Goal: Contribute content: Add original content to the website for others to see

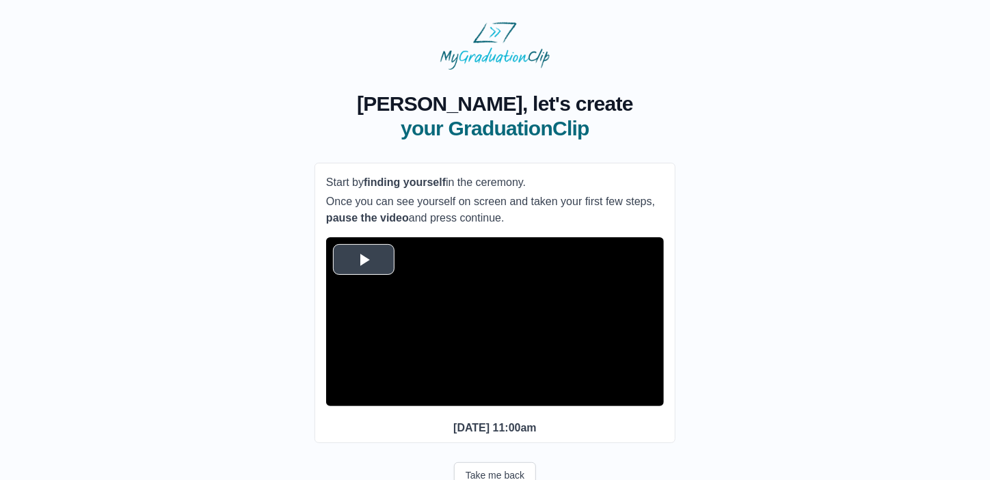
scroll to position [64, 0]
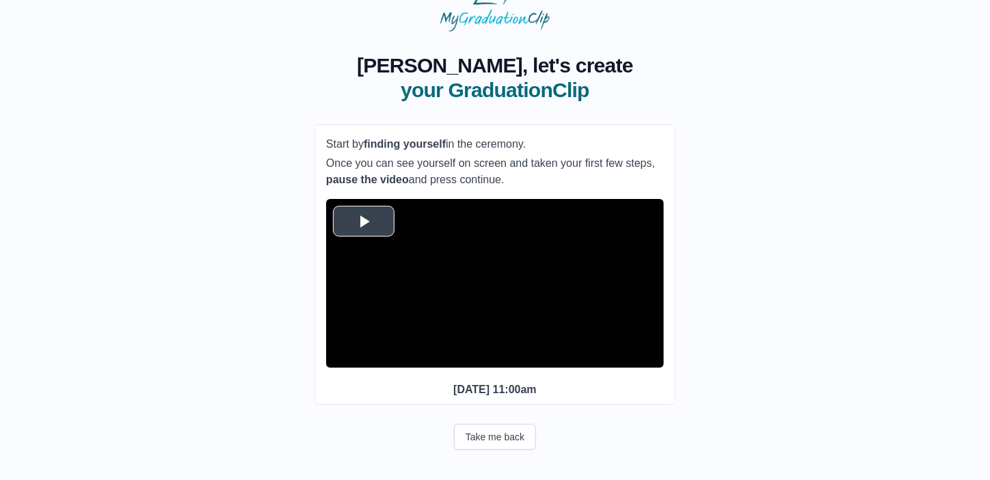
click at [364, 221] on span "Video Player" at bounding box center [364, 221] width 0 height 0
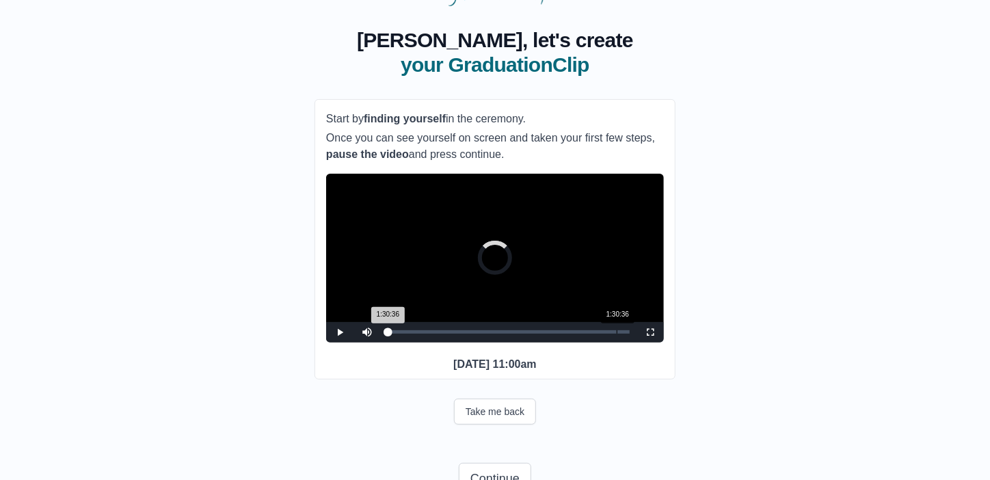
click at [617, 343] on div "Loaded : 0% 1:30:36 1:30:36 Progress : 0%" at bounding box center [509, 332] width 256 height 21
click at [613, 334] on div "1:28:59 Progress : 0%" at bounding box center [502, 331] width 229 height 3
click at [650, 332] on span "Video Player" at bounding box center [650, 332] width 0 height 0
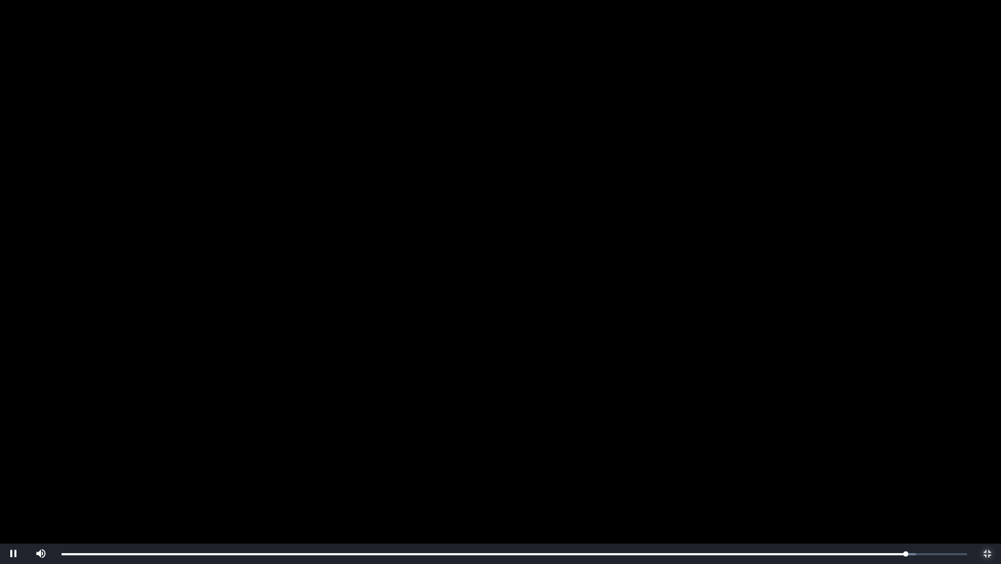
click at [988, 479] on span "Video Player" at bounding box center [988, 553] width 0 height 0
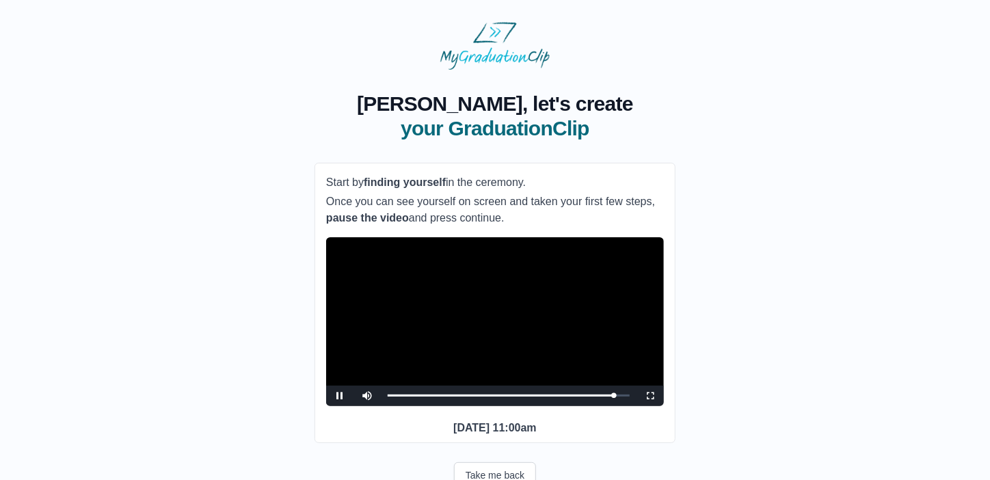
click at [722, 377] on div "**********" at bounding box center [495, 318] width 947 height 497
click at [592, 406] on div "Loaded : 0% 1:20:36 1:20:36 Progress : 0%" at bounding box center [509, 396] width 256 height 21
click at [566, 406] on div "Loaded : 0% 1:10:51 1:10:35 Progress : 0%" at bounding box center [509, 396] width 256 height 21
click at [547, 406] on div "Loaded : 0% 1:02:45 1:02:45 Progress : 0%" at bounding box center [509, 396] width 256 height 21
drag, startPoint x: 547, startPoint y: 413, endPoint x: 535, endPoint y: 411, distance: 12.5
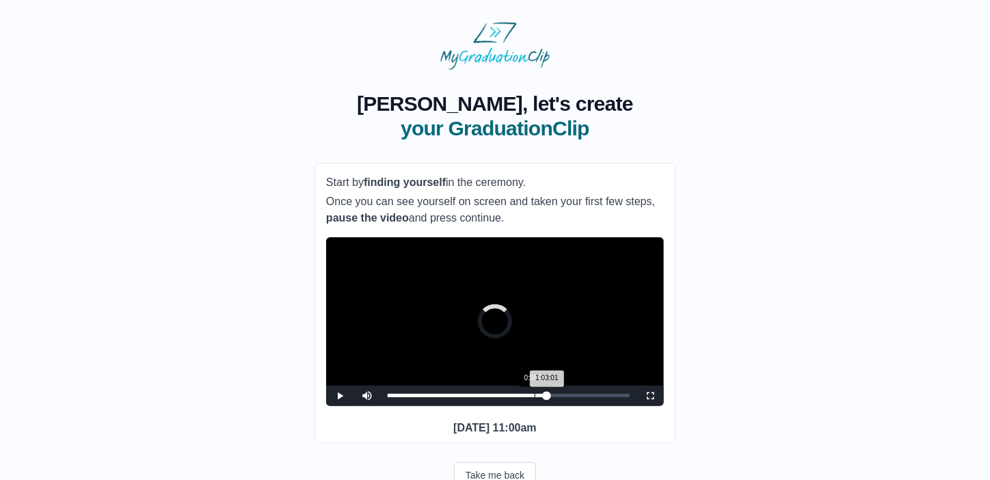
click at [535, 406] on div "Loaded : 0% 0:58:09 1:03:01 Progress : 0%" at bounding box center [509, 396] width 256 height 21
click at [495, 338] on video "Video Player" at bounding box center [495, 321] width 338 height 169
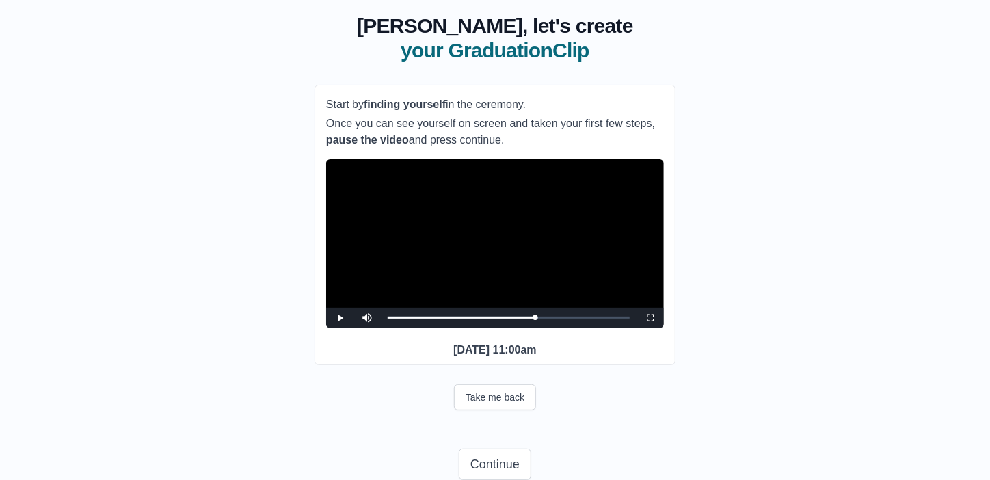
scroll to position [77, 0]
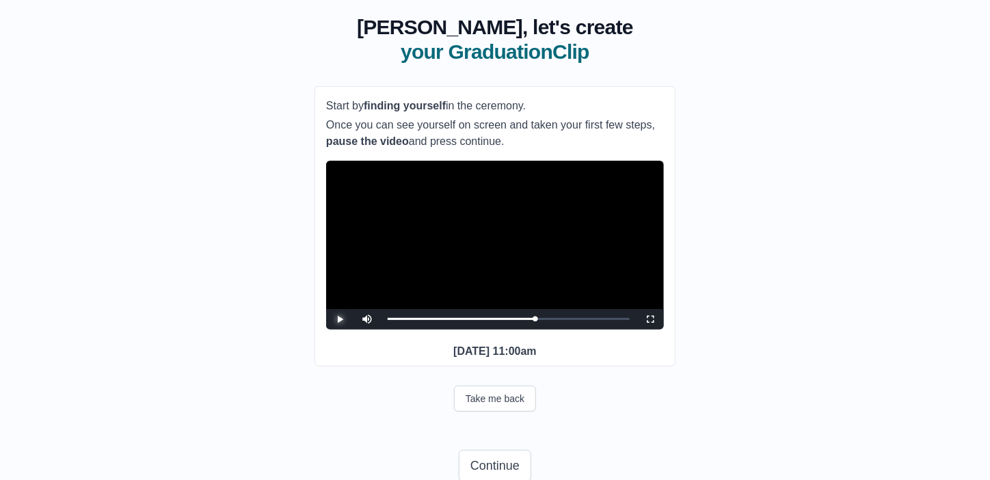
click at [340, 319] on span "Video Player" at bounding box center [340, 319] width 0 height 0
click at [536, 321] on div "0:59:30 Progress : 0%" at bounding box center [462, 318] width 148 height 3
click at [538, 321] on div "0:59:32 Progress : 0%" at bounding box center [463, 318] width 150 height 3
click at [542, 321] on div "1:01:56 Progress : 0%" at bounding box center [465, 318] width 154 height 3
click at [544, 321] on div "1:03:50 Progress : 0%" at bounding box center [466, 318] width 157 height 3
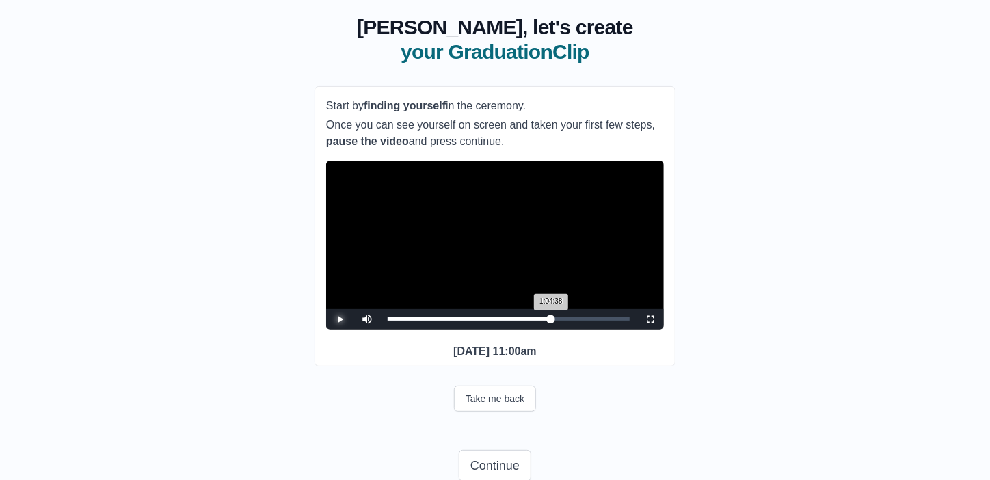
click at [551, 321] on div "1:04:38 Progress : 0%" at bounding box center [469, 318] width 163 height 3
click at [553, 321] on div "1:05:27 Progress : 0%" at bounding box center [471, 318] width 166 height 3
click at [326, 309] on button "Pause" at bounding box center [339, 319] width 27 height 21
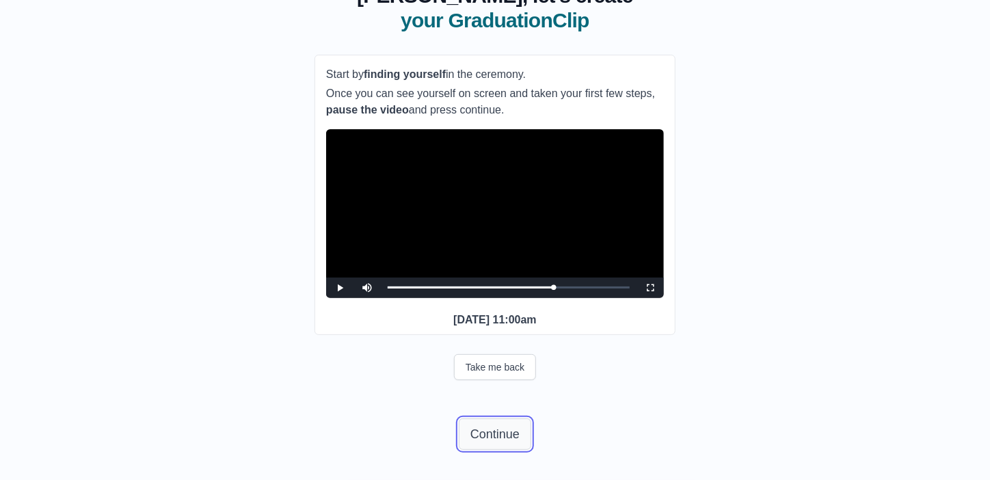
click at [502, 432] on button "Continue" at bounding box center [495, 434] width 73 height 31
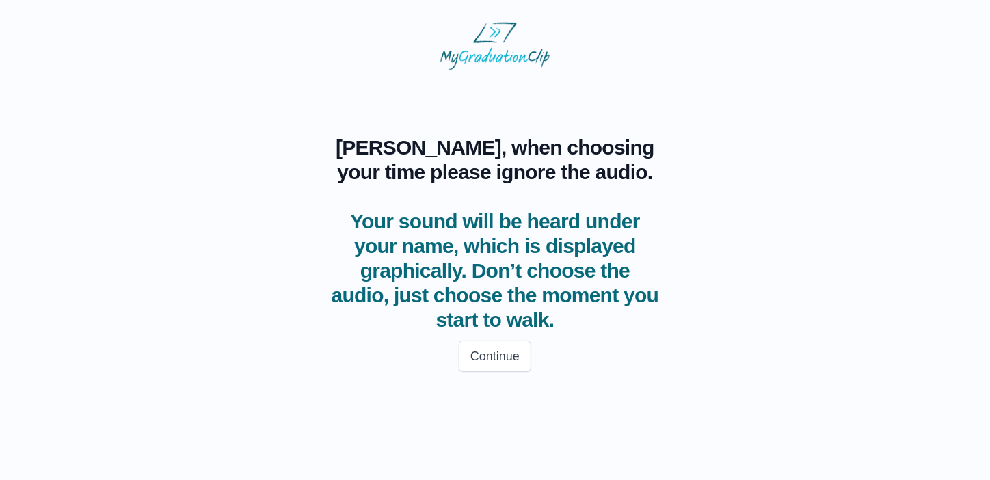
scroll to position [0, 0]
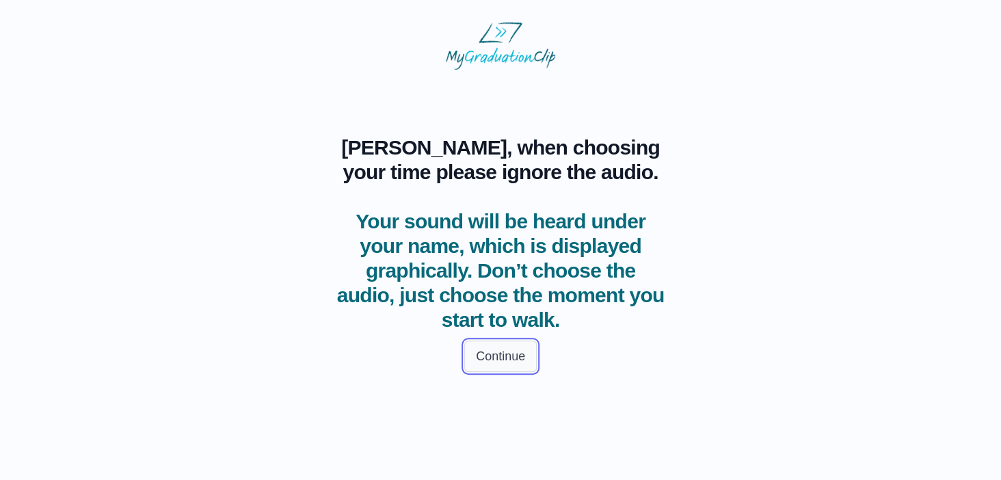
click at [501, 357] on button "Continue" at bounding box center [500, 356] width 73 height 31
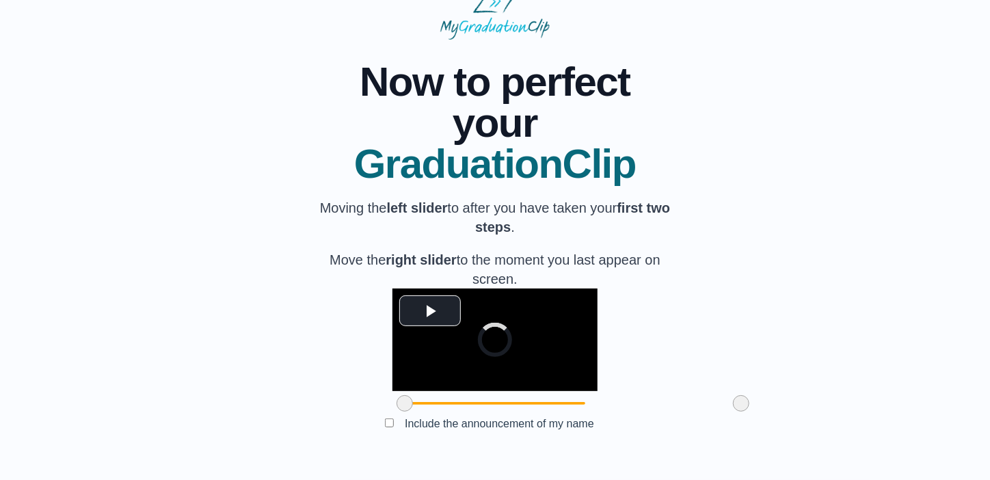
scroll to position [131, 0]
click at [430, 311] on span "Video Player" at bounding box center [430, 311] width 0 height 0
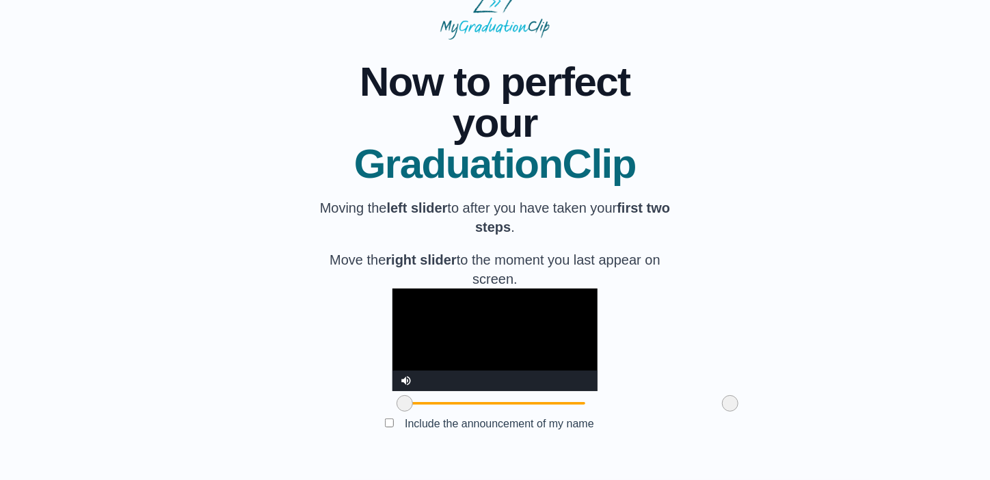
drag, startPoint x: 663, startPoint y: 403, endPoint x: 653, endPoint y: 399, distance: 11.1
click at [722, 399] on span at bounding box center [730, 403] width 16 height 16
drag, startPoint x: 511, startPoint y: 298, endPoint x: 790, endPoint y: 194, distance: 297.8
click at [790, 194] on div "**********" at bounding box center [495, 249] width 947 height 419
click at [477, 326] on video "Video Player" at bounding box center [495, 340] width 205 height 103
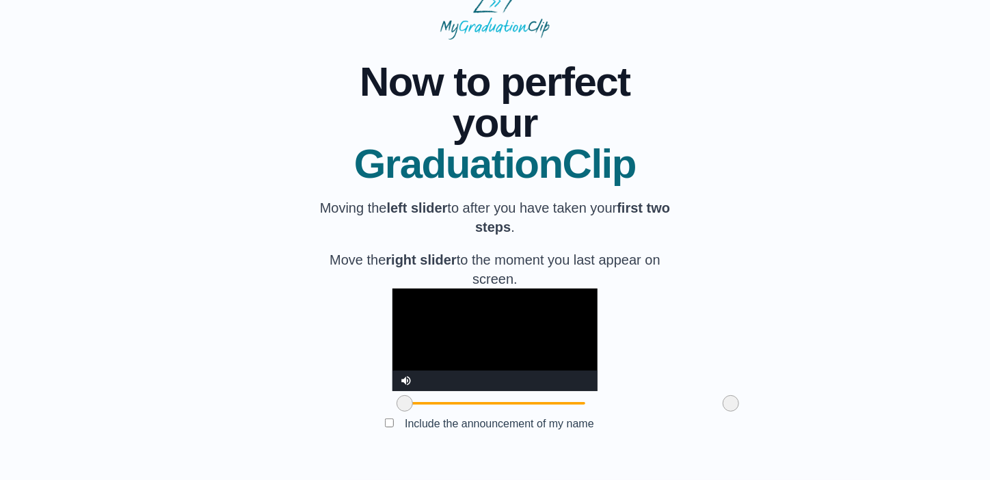
click at [477, 326] on video "Video Player" at bounding box center [495, 340] width 205 height 103
click at [719, 398] on span at bounding box center [727, 403] width 16 height 16
drag, startPoint x: 648, startPoint y: 398, endPoint x: 641, endPoint y: 399, distance: 6.9
click at [712, 399] on span at bounding box center [720, 403] width 16 height 16
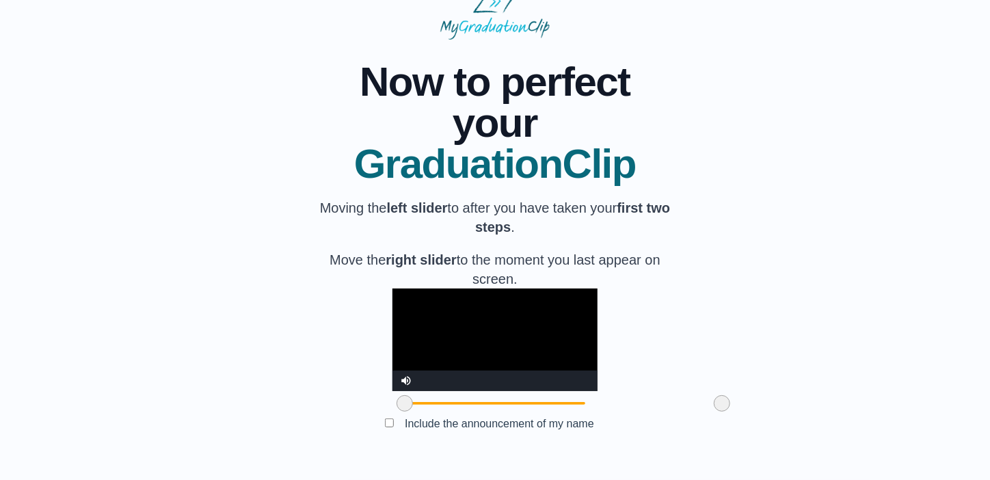
click at [714, 400] on span at bounding box center [722, 403] width 16 height 16
click at [716, 404] on span at bounding box center [724, 403] width 16 height 16
drag, startPoint x: 642, startPoint y: 404, endPoint x: 650, endPoint y: 406, distance: 8.5
click at [724, 406] on span at bounding box center [732, 403] width 16 height 16
click at [702, 370] on div "**********" at bounding box center [495, 249] width 947 height 419
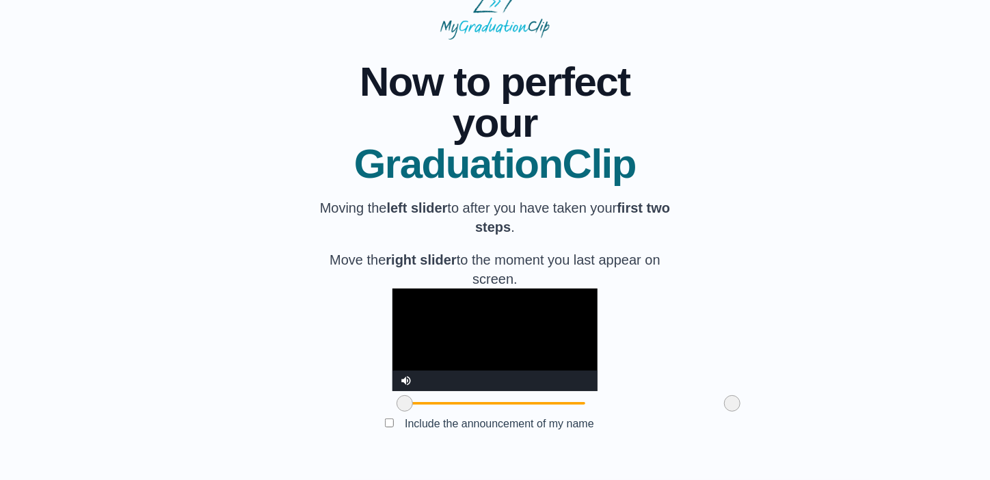
click at [538, 289] on video "Video Player" at bounding box center [495, 340] width 205 height 103
drag, startPoint x: 538, startPoint y: 278, endPoint x: 737, endPoint y: 348, distance: 210.9
click at [737, 348] on div "**********" at bounding box center [495, 249] width 947 height 419
drag, startPoint x: 327, startPoint y: 403, endPoint x: 351, endPoint y: 402, distance: 23.9
click at [421, 402] on span at bounding box center [429, 403] width 16 height 16
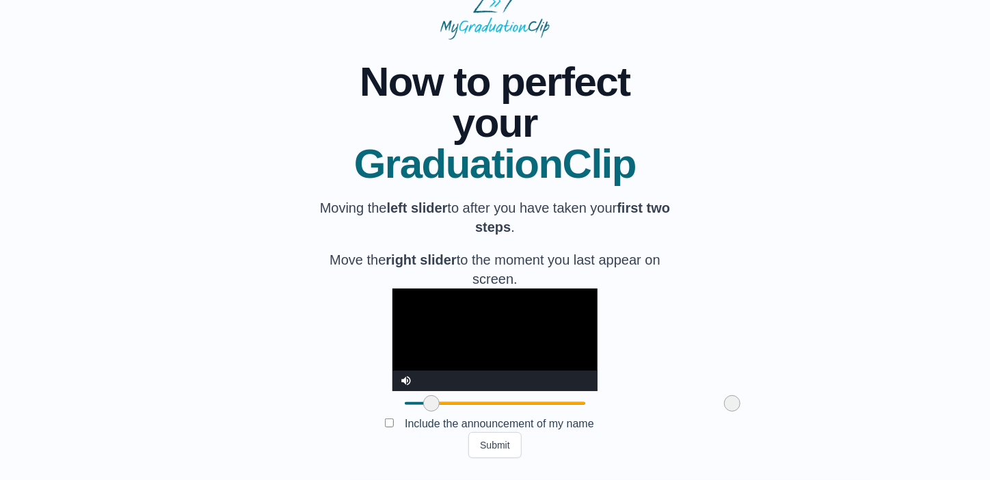
click at [423, 399] on span at bounding box center [431, 403] width 16 height 16
click at [427, 399] on span at bounding box center [435, 403] width 16 height 16
click at [423, 403] on span at bounding box center [431, 403] width 16 height 16
drag, startPoint x: 350, startPoint y: 401, endPoint x: 339, endPoint y: 401, distance: 11.6
click at [411, 401] on span at bounding box center [419, 403] width 16 height 16
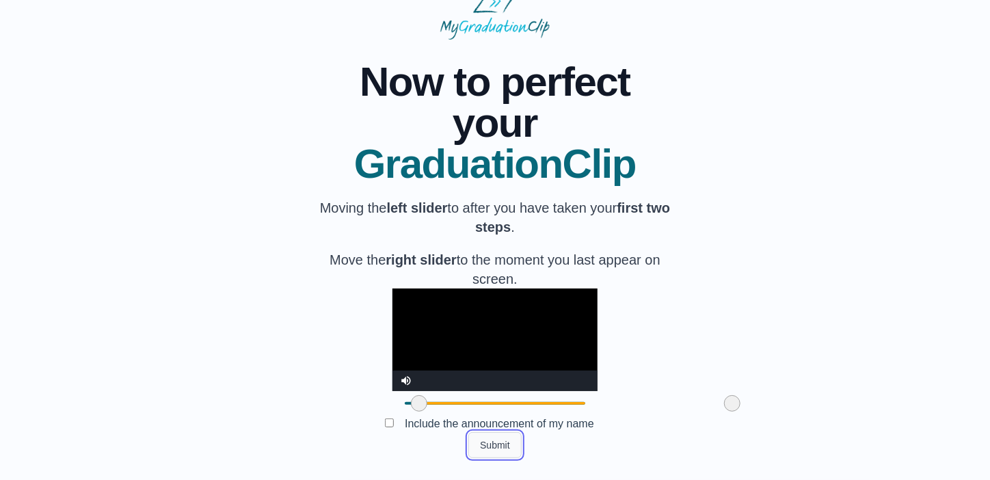
click at [495, 447] on button "Submit" at bounding box center [495, 445] width 53 height 26
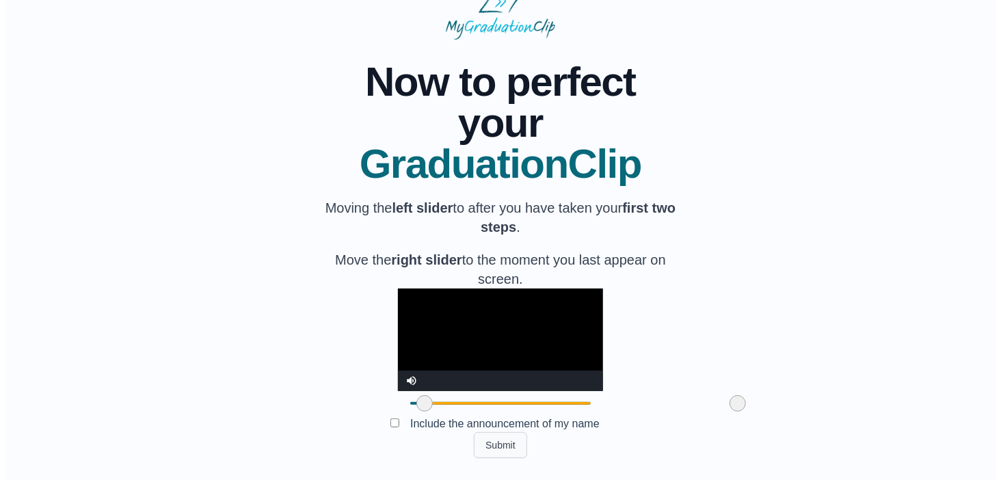
scroll to position [0, 0]
